Goal: Find specific page/section: Find specific page/section

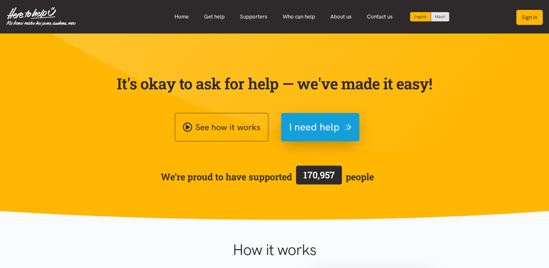
click at [529, 14] on button "Sign in" at bounding box center [530, 17] width 26 height 15
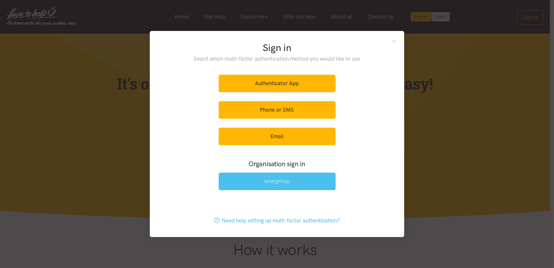
click at [264, 183] on img at bounding box center [277, 181] width 26 height 5
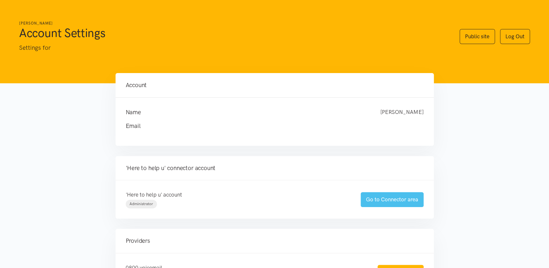
click at [385, 200] on link "Go to Connector area" at bounding box center [392, 199] width 63 height 15
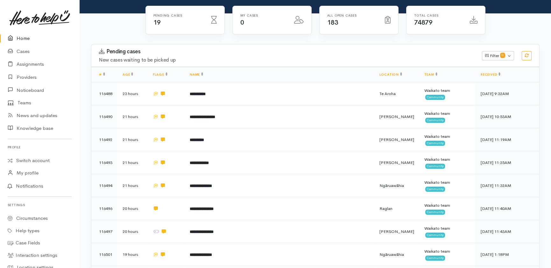
scroll to position [203, 0]
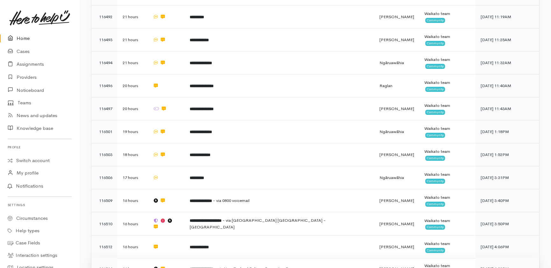
click at [214, 267] on b "**********" at bounding box center [202, 269] width 24 height 4
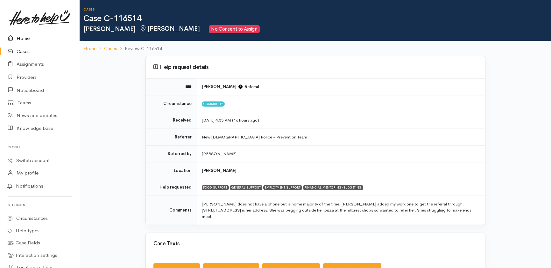
click at [24, 38] on link "Home" at bounding box center [39, 38] width 79 height 13
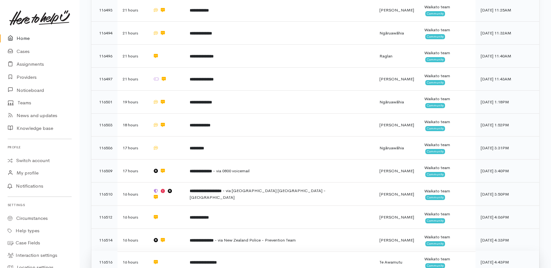
scroll to position [266, 0]
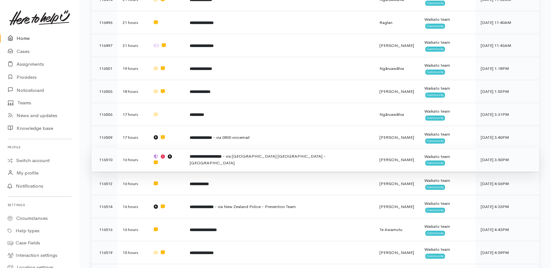
click at [277, 153] on span "- via Kāinga Ora - Waikato Region" at bounding box center [258, 159] width 136 height 12
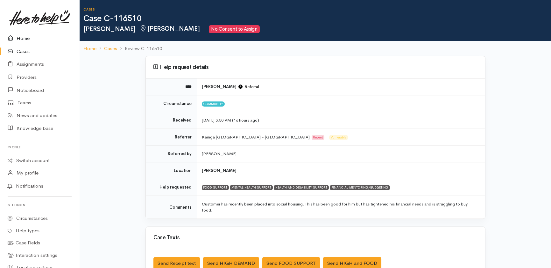
click at [20, 37] on link "Home" at bounding box center [39, 38] width 79 height 13
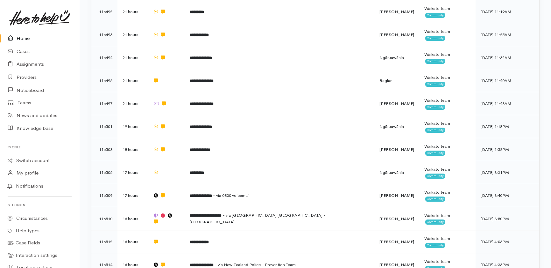
click at [27, 38] on link "Home" at bounding box center [39, 38] width 79 height 13
